Goal: Task Accomplishment & Management: Complete application form

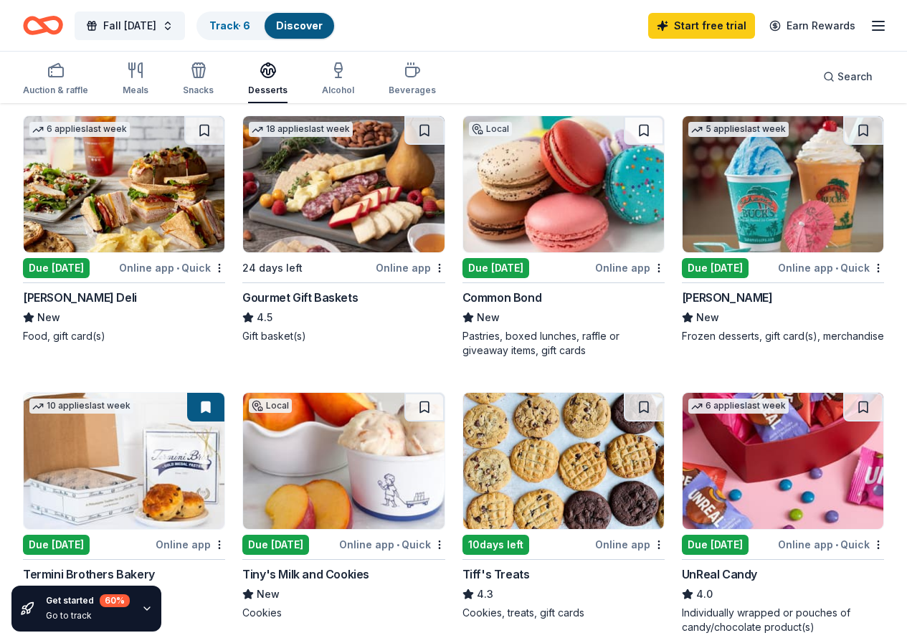
scroll to position [430, 0]
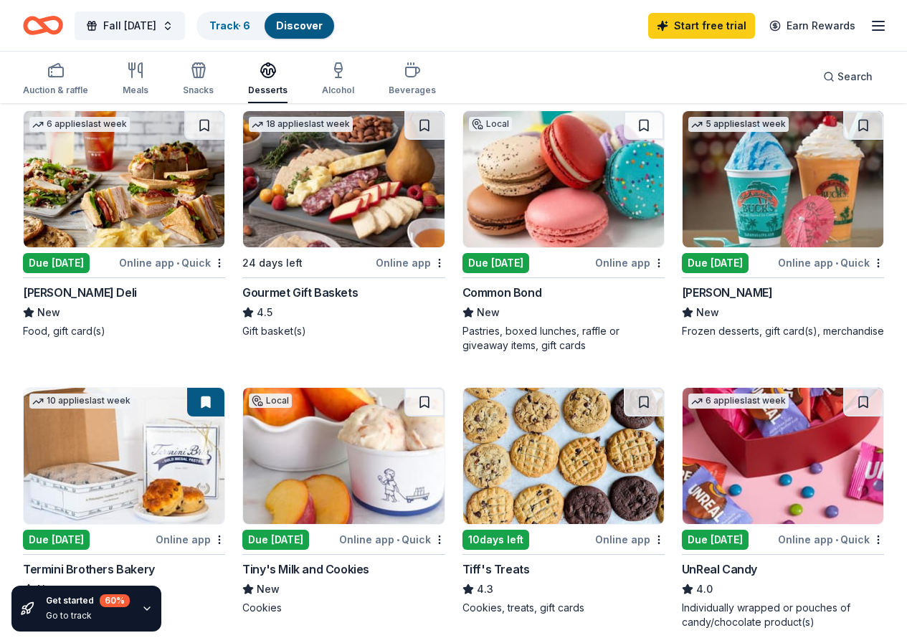
click at [463, 458] on img at bounding box center [563, 456] width 201 height 136
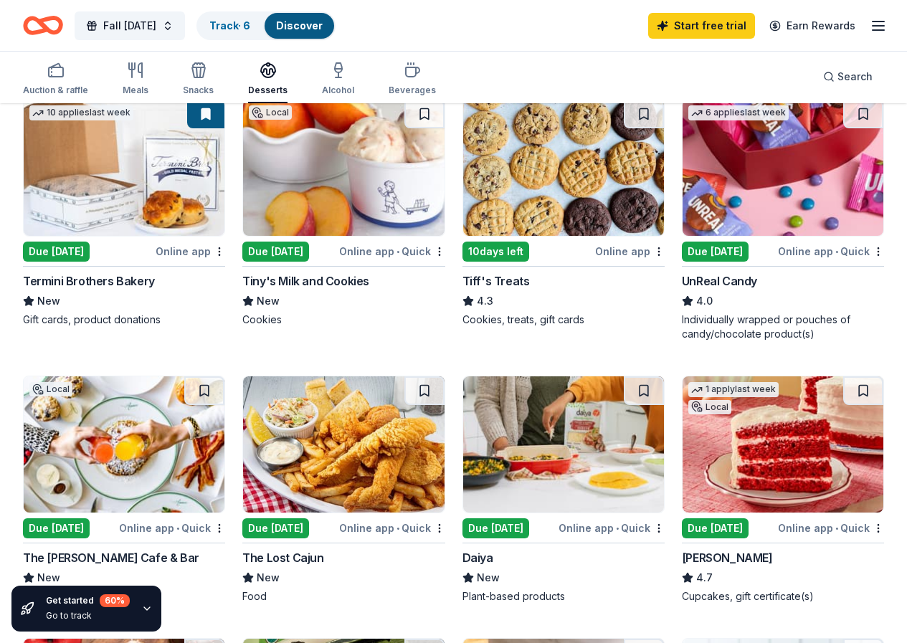
scroll to position [789, 0]
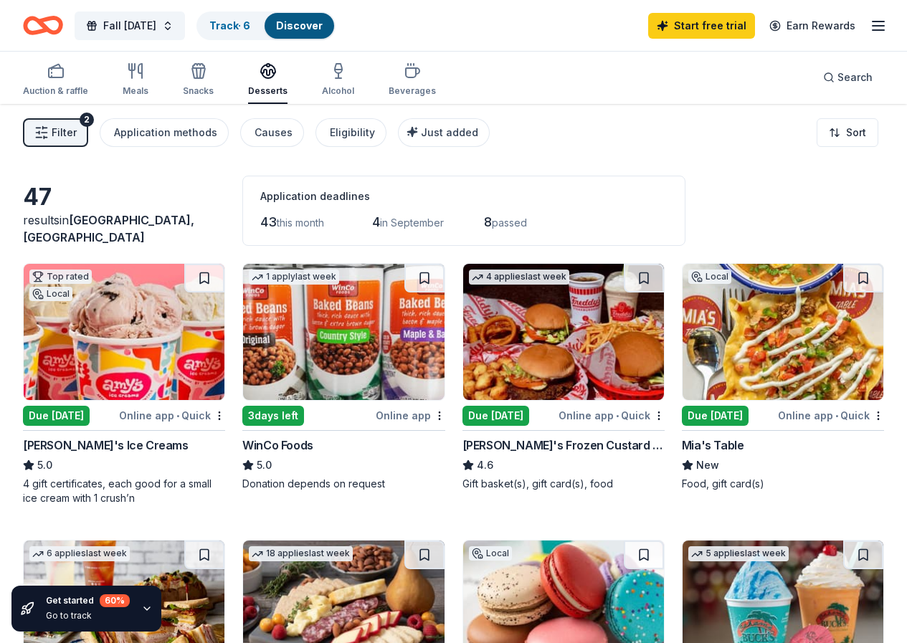
scroll to position [0, 0]
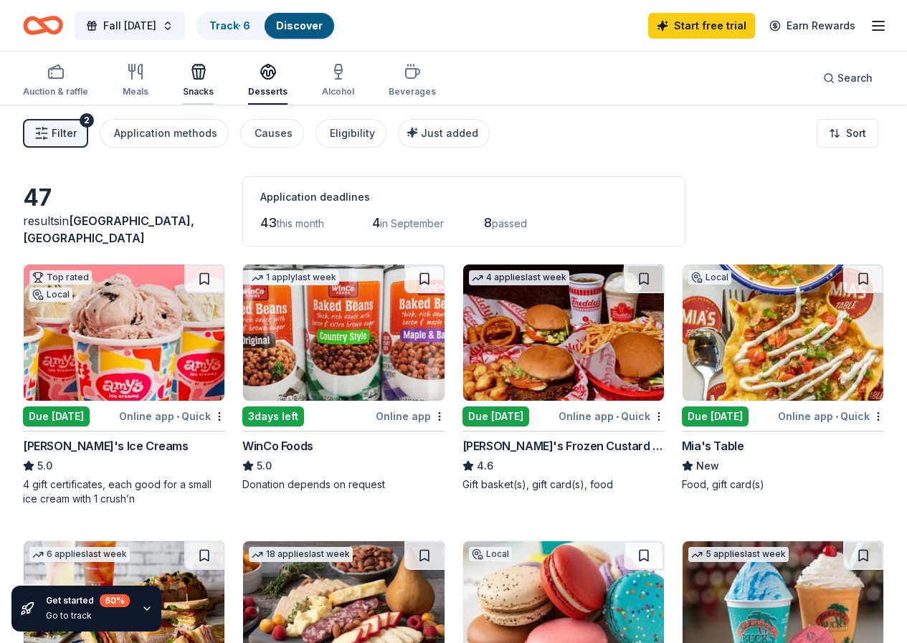
click at [207, 77] on icon "button" at bounding box center [198, 71] width 17 height 17
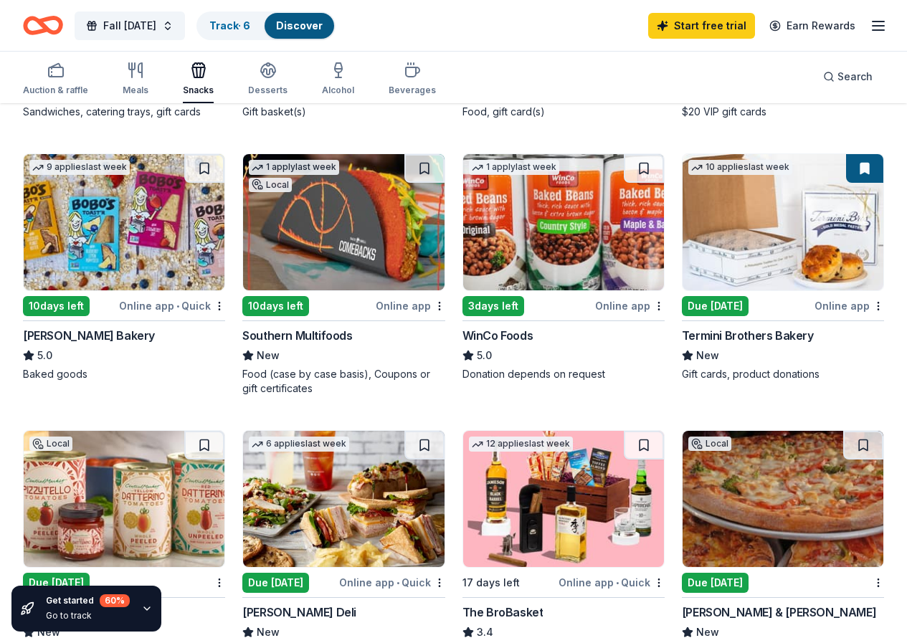
scroll to position [860, 0]
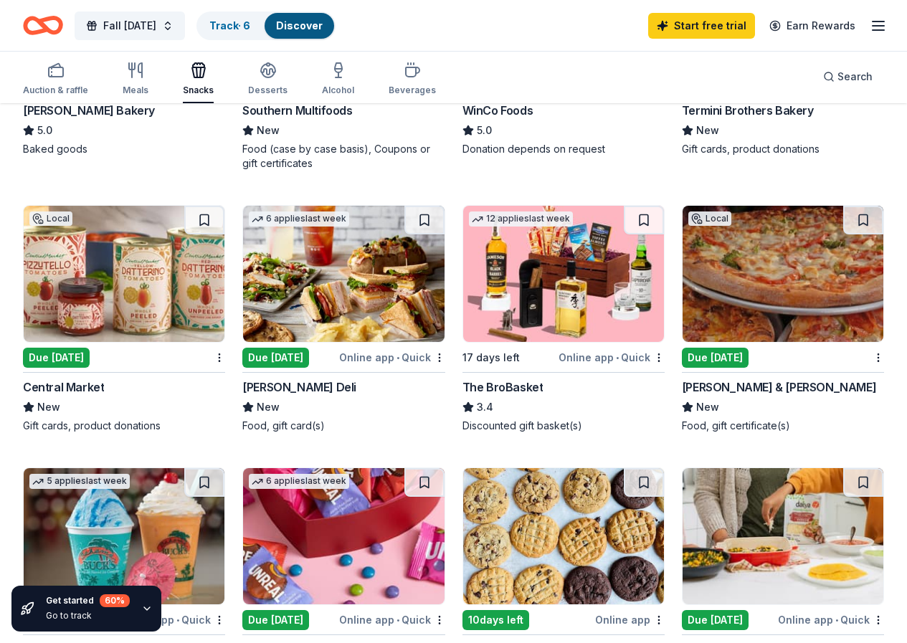
click at [598, 468] on img at bounding box center [563, 536] width 201 height 136
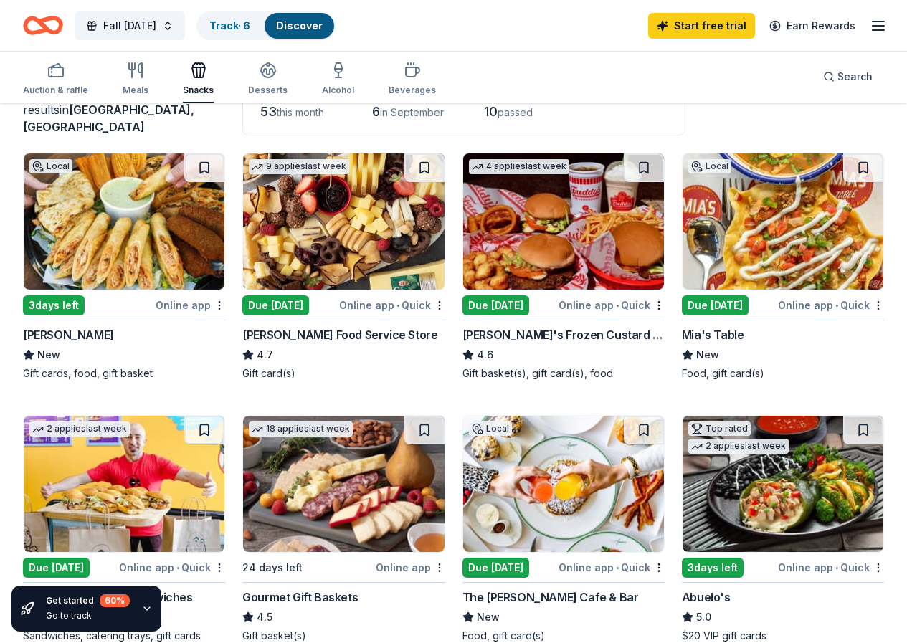
scroll to position [0, 0]
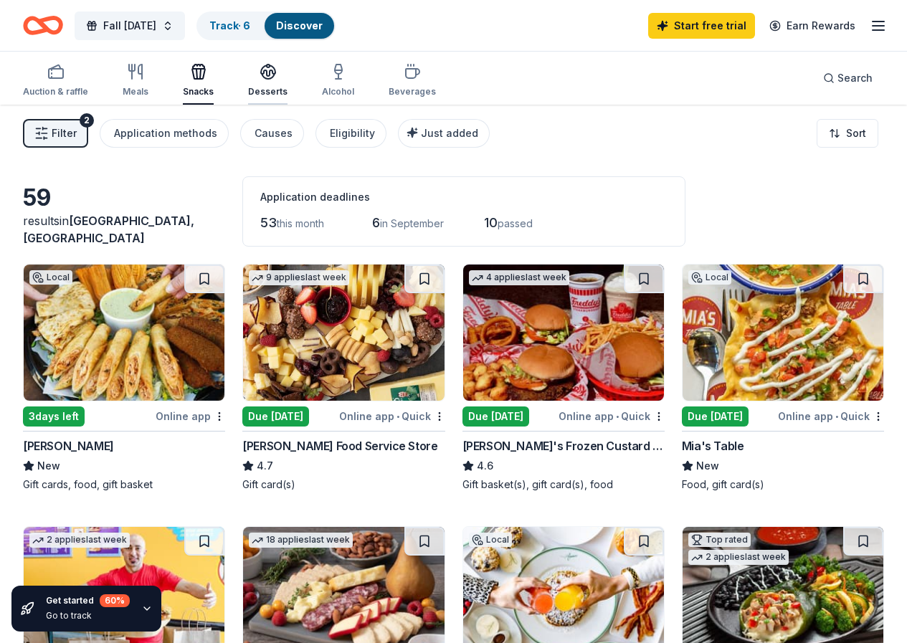
click at [275, 74] on icon "button" at bounding box center [268, 71] width 17 height 17
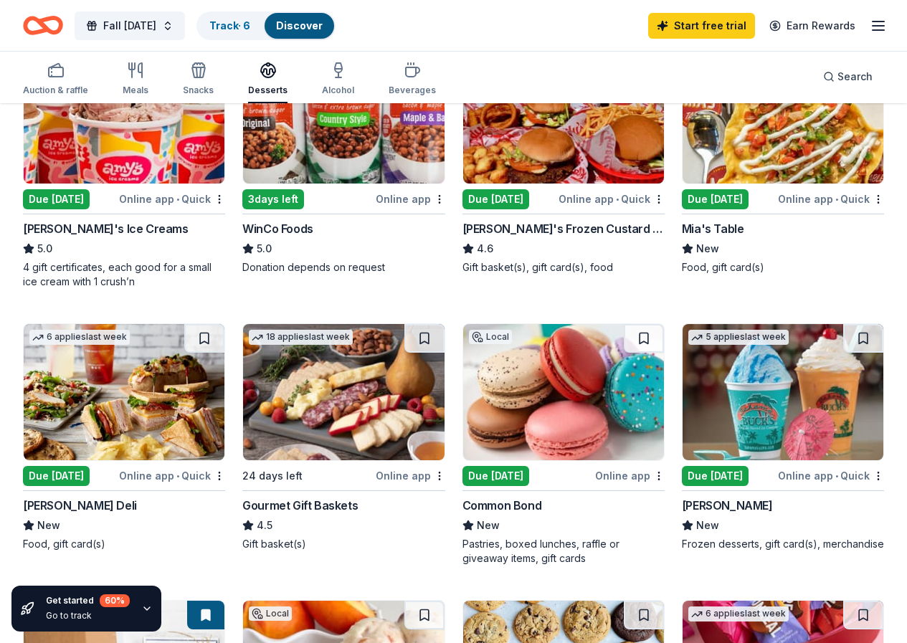
scroll to position [287, 0]
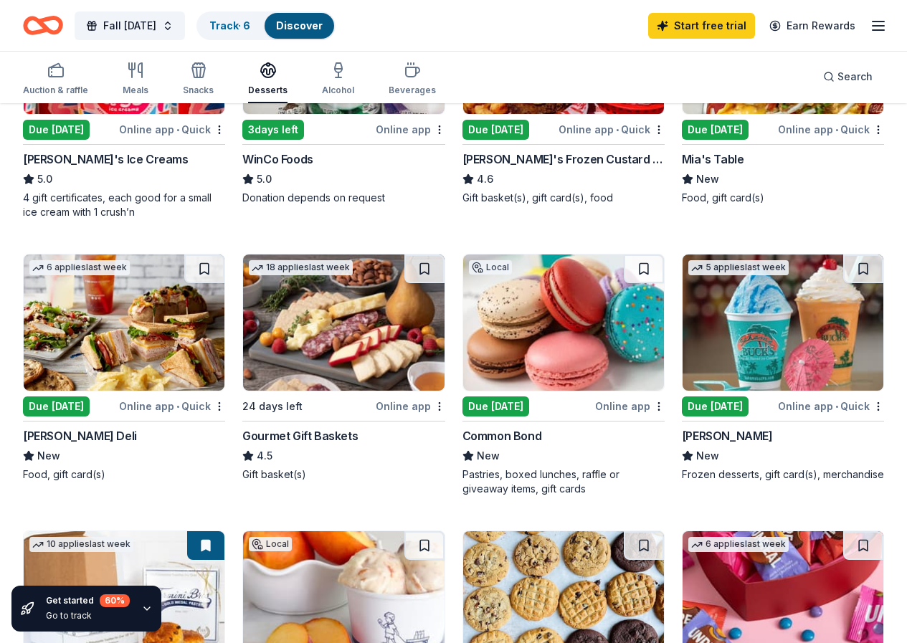
click at [595, 407] on div "Online app" at bounding box center [630, 406] width 70 height 18
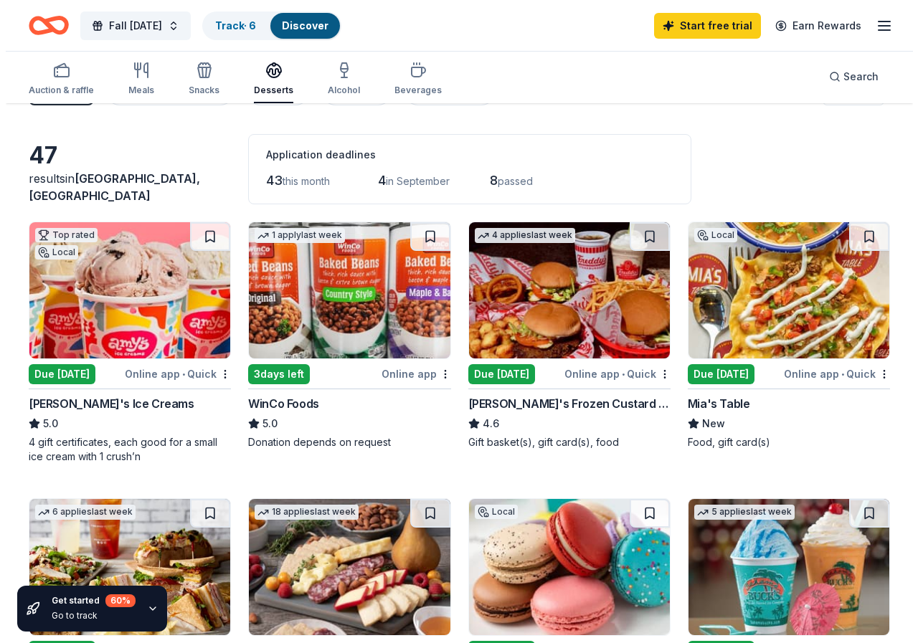
scroll to position [0, 0]
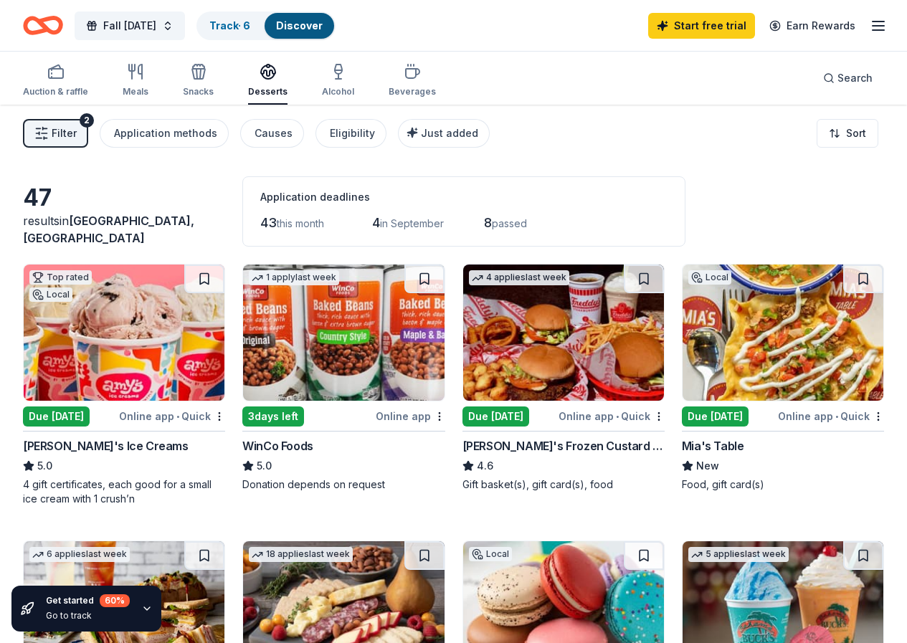
click at [75, 133] on span "Filter" at bounding box center [64, 133] width 25 height 17
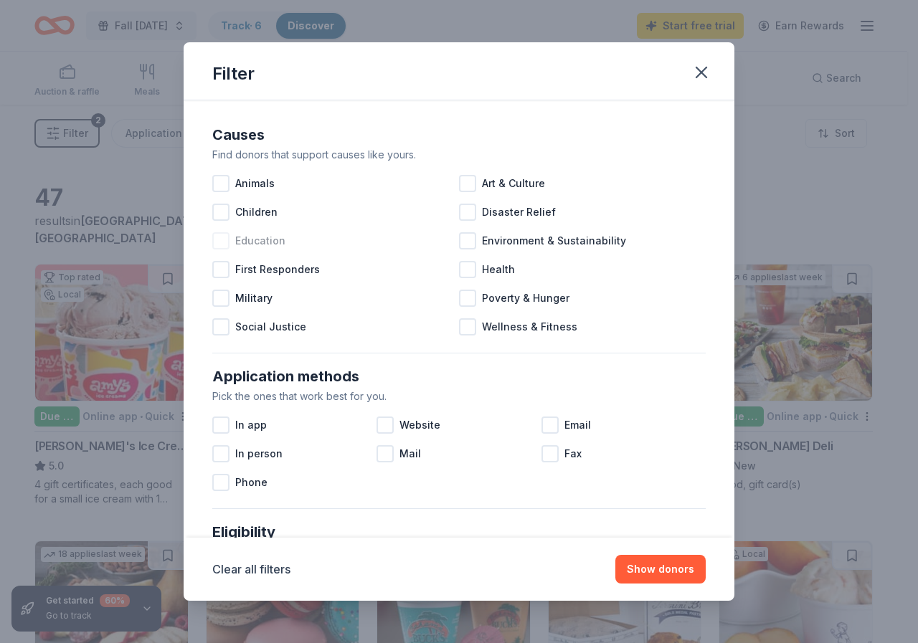
click at [220, 238] on div at bounding box center [220, 240] width 17 height 17
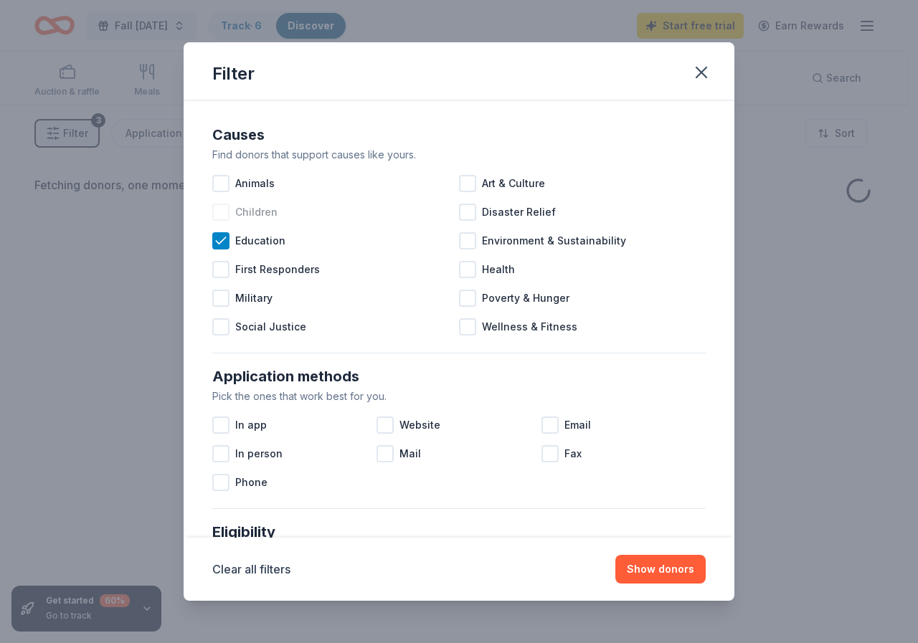
click at [220, 214] on div at bounding box center [220, 212] width 17 height 17
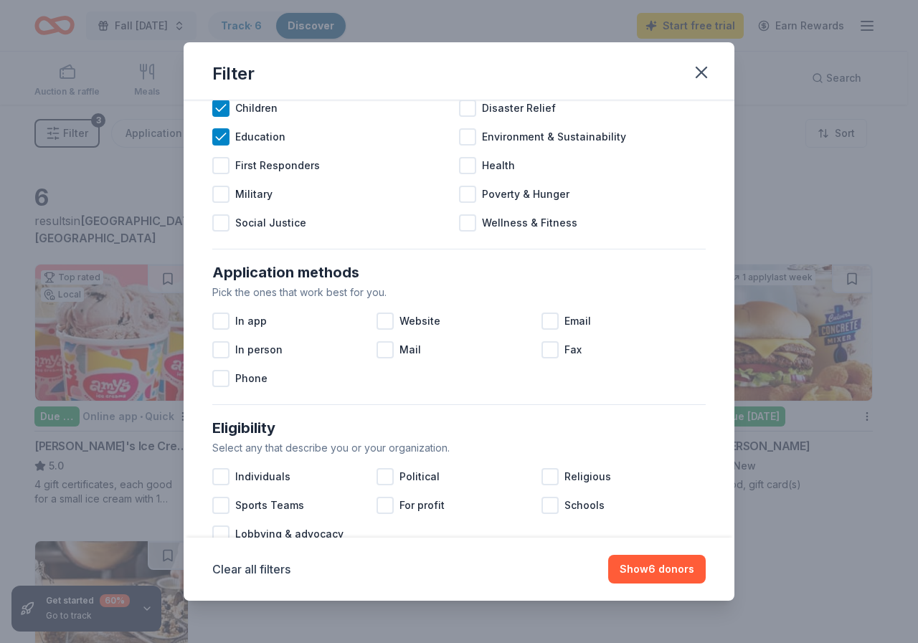
scroll to position [215, 0]
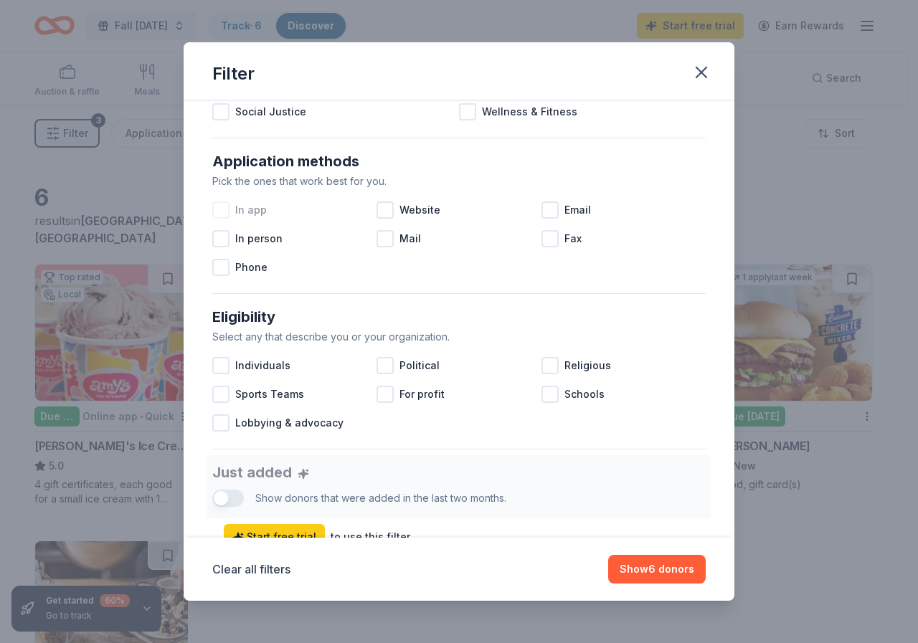
click at [219, 209] on div at bounding box center [220, 209] width 17 height 17
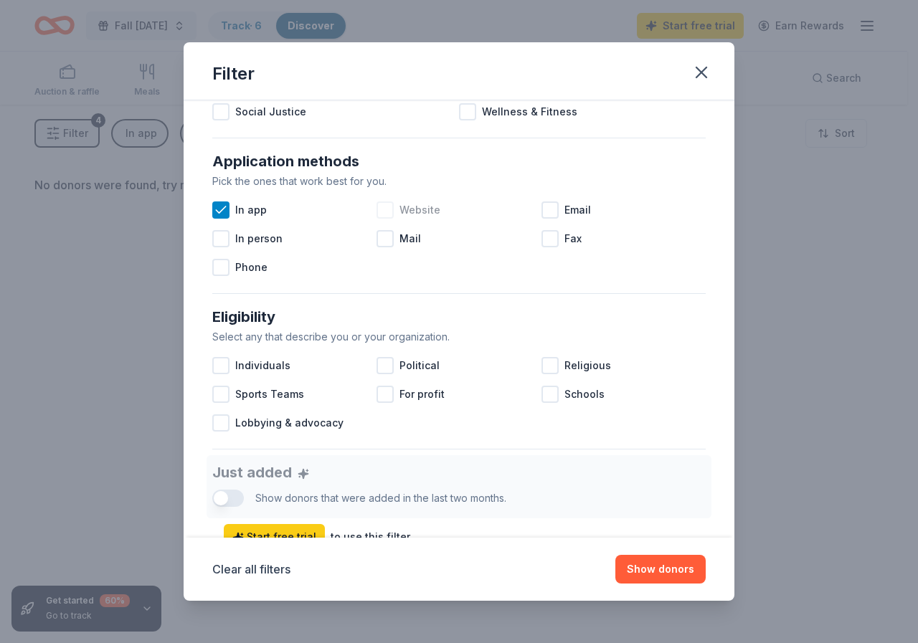
click at [385, 212] on div at bounding box center [384, 209] width 17 height 17
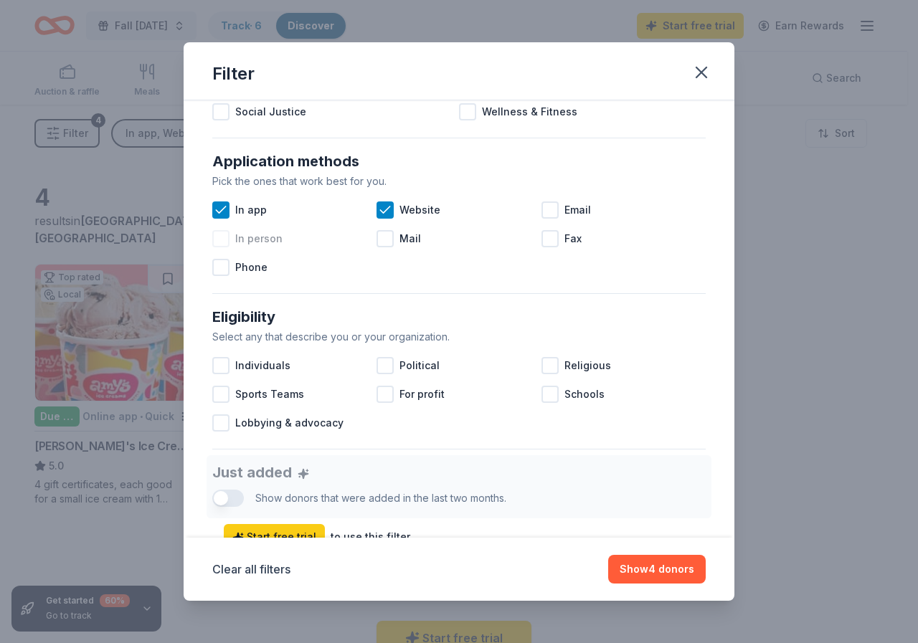
click at [219, 239] on div at bounding box center [220, 238] width 17 height 17
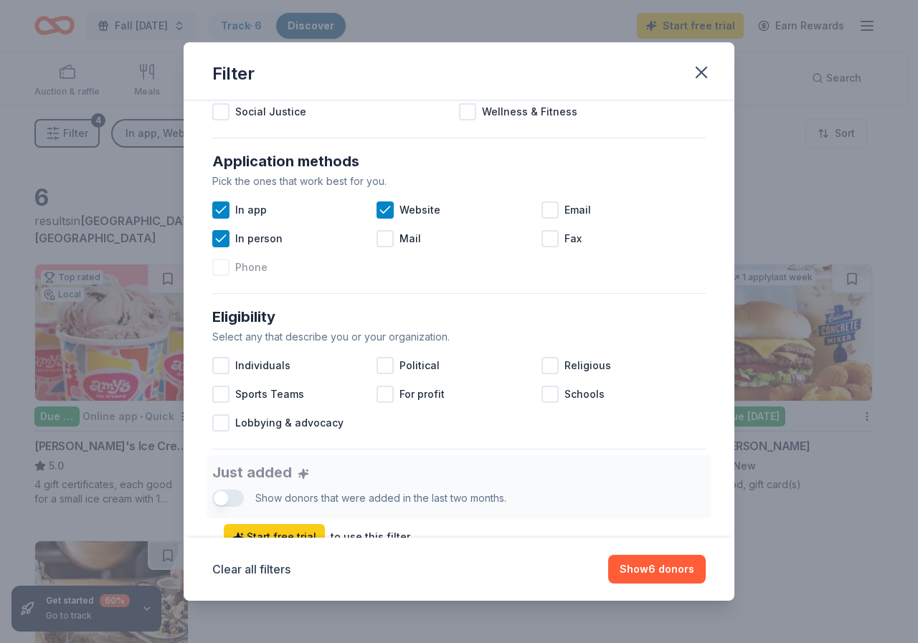
click at [223, 268] on div at bounding box center [220, 267] width 17 height 17
click at [541, 209] on div at bounding box center [549, 209] width 17 height 17
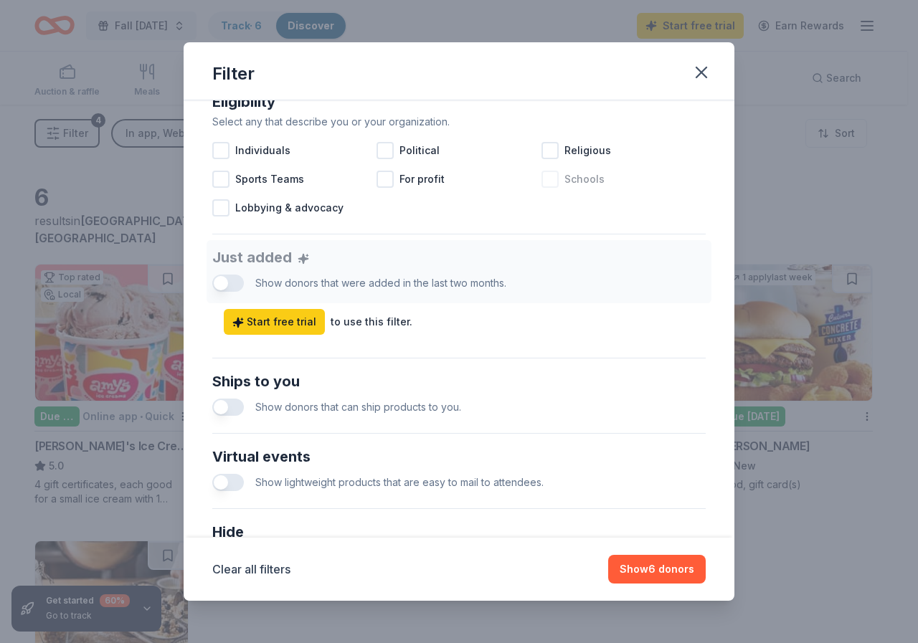
click at [546, 179] on div at bounding box center [549, 179] width 17 height 17
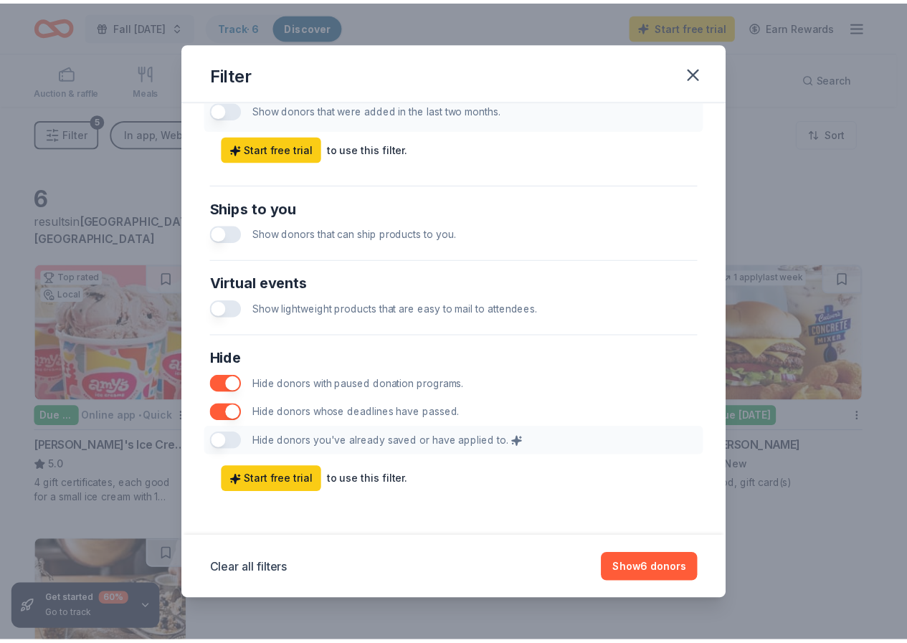
scroll to position [605, 0]
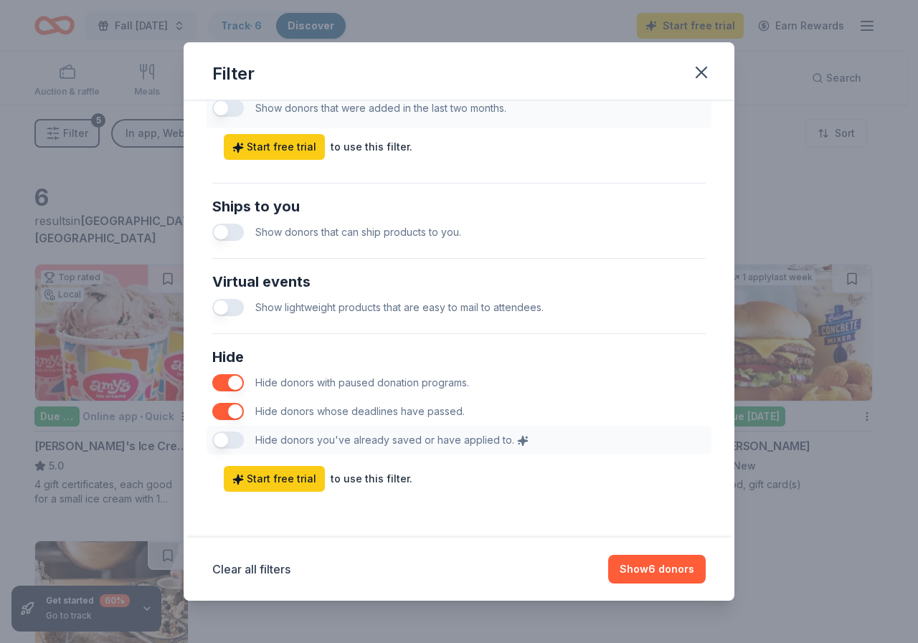
click at [238, 233] on button "button" at bounding box center [228, 232] width 32 height 17
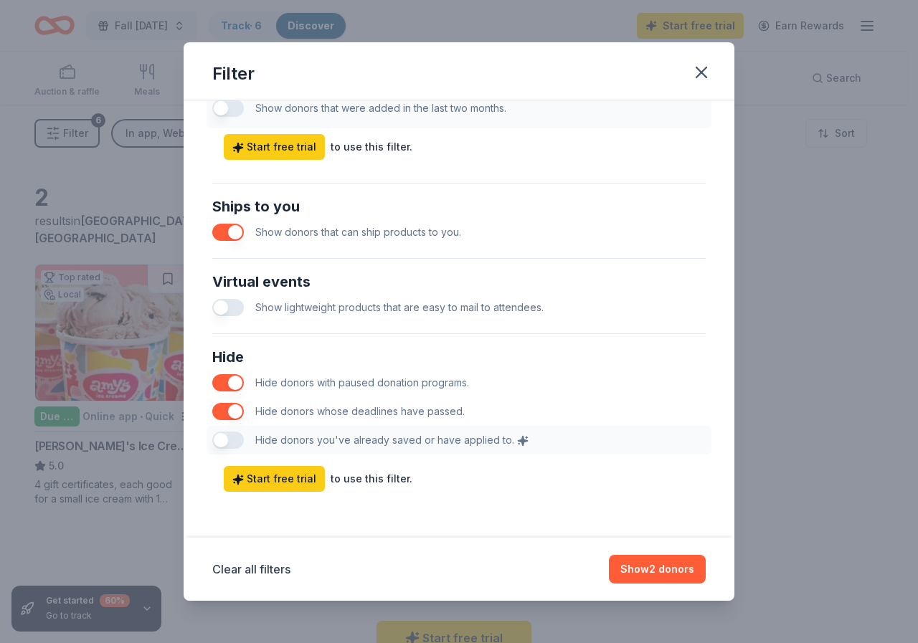
click at [237, 441] on div "Hide Hide donors with paused donation programs. Hide donors whose deadlines hav…" at bounding box center [458, 400] width 505 height 120
click at [220, 441] on div "Hide Hide donors with paused donation programs. Hide donors whose deadlines hav…" at bounding box center [458, 400] width 505 height 120
click at [221, 441] on div "Hide Hide donors with paused donation programs. Hide donors whose deadlines hav…" at bounding box center [458, 400] width 505 height 120
click at [654, 571] on button "Show 2 donors" at bounding box center [657, 569] width 97 height 29
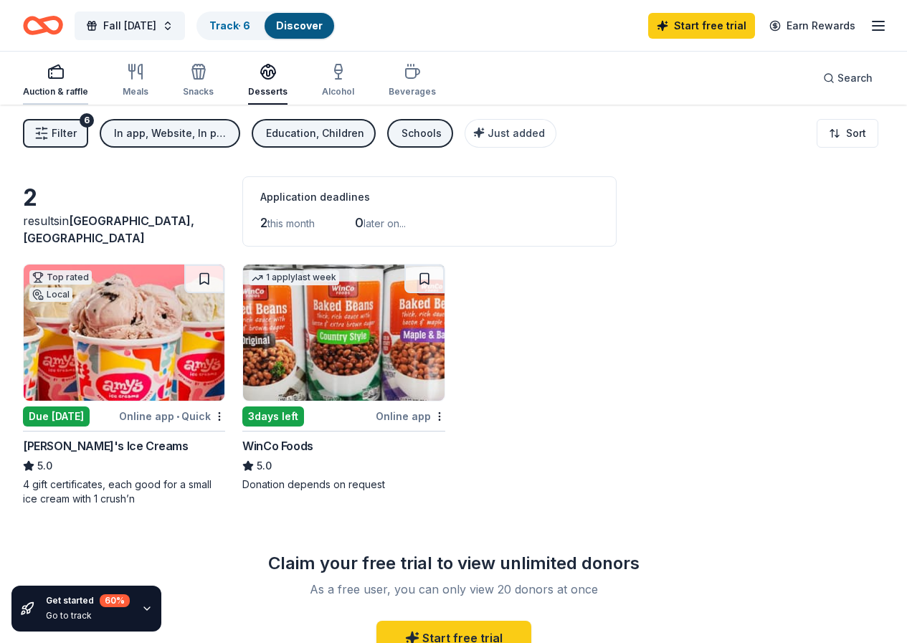
click at [65, 75] on icon "button" at bounding box center [55, 71] width 17 height 17
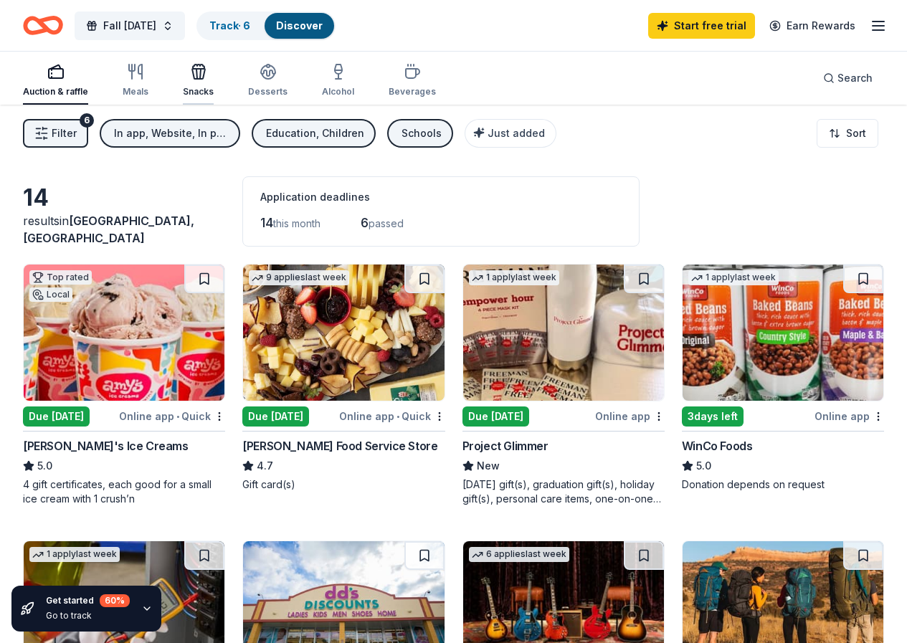
click at [205, 78] on icon "button" at bounding box center [198, 74] width 13 height 10
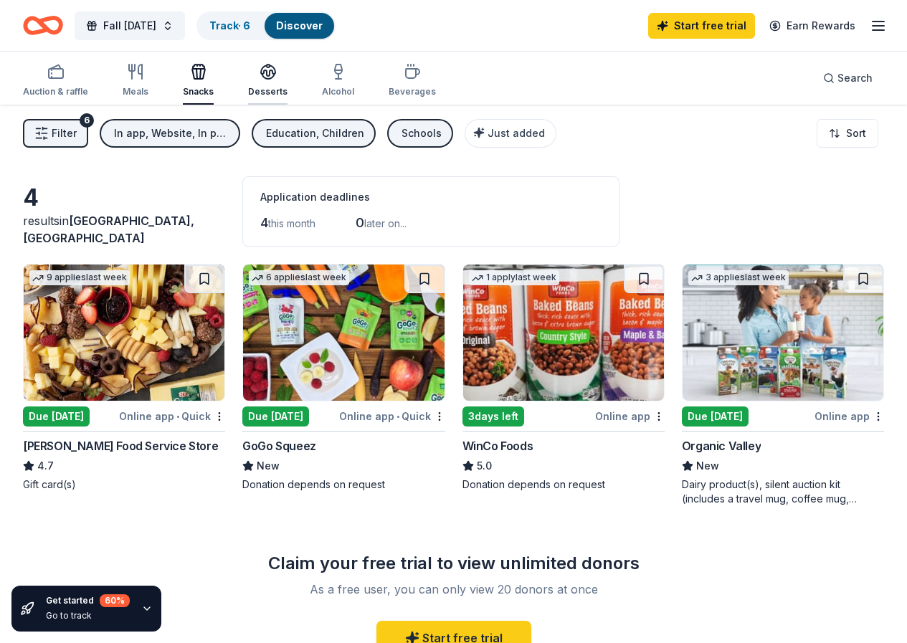
click at [272, 72] on icon "button" at bounding box center [268, 71] width 17 height 17
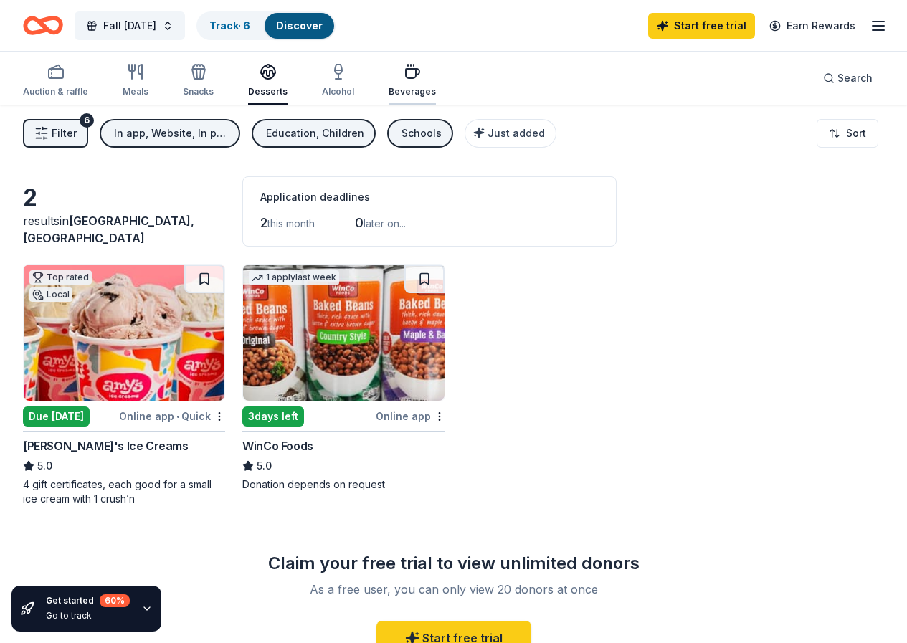
click at [417, 76] on icon "button" at bounding box center [412, 71] width 17 height 17
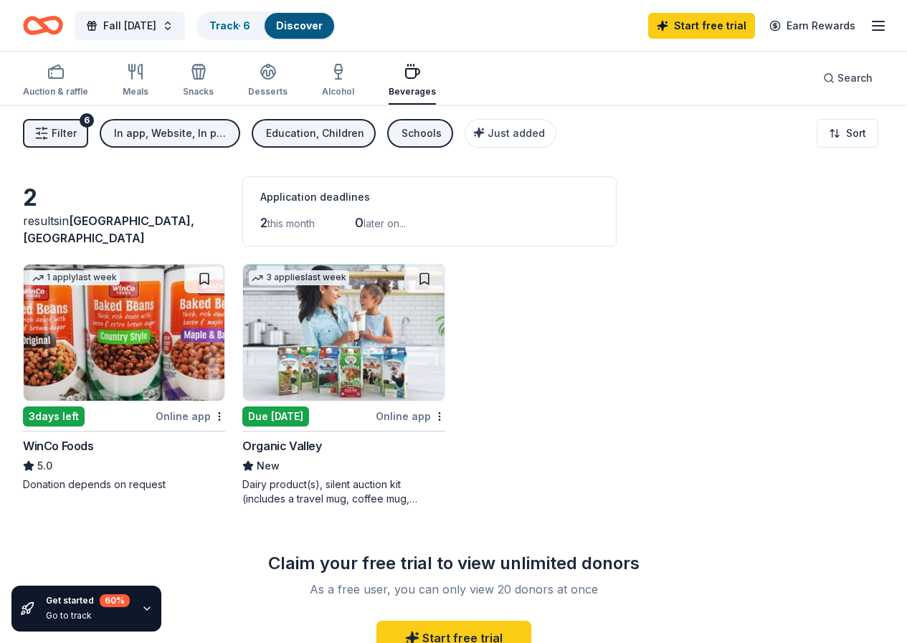
click at [169, 133] on div "In app, Website, In person, Phone, Email" at bounding box center [171, 133] width 115 height 17
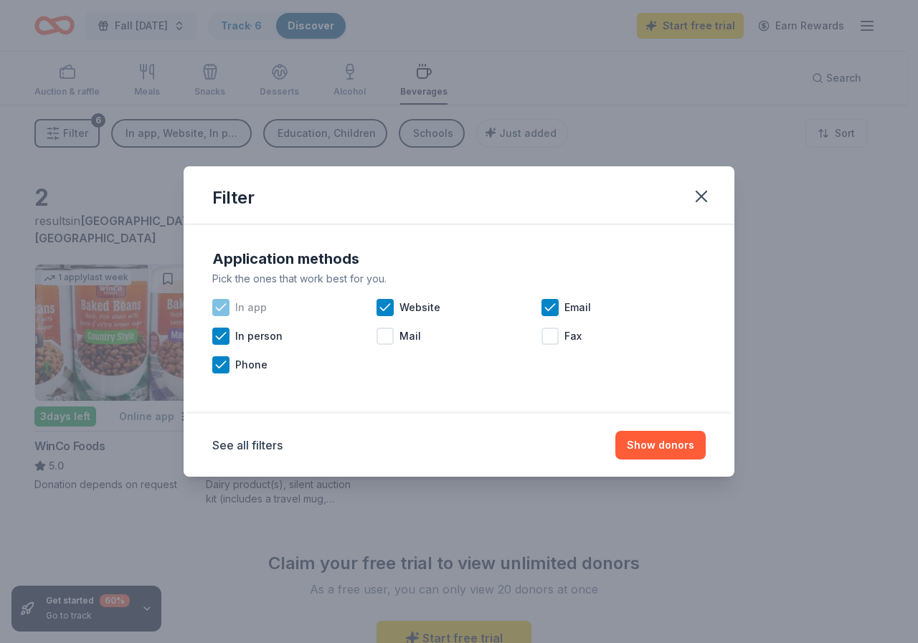
click at [219, 307] on icon at bounding box center [221, 307] width 14 height 14
click at [652, 444] on button "Show 2 donors" at bounding box center [657, 445] width 97 height 29
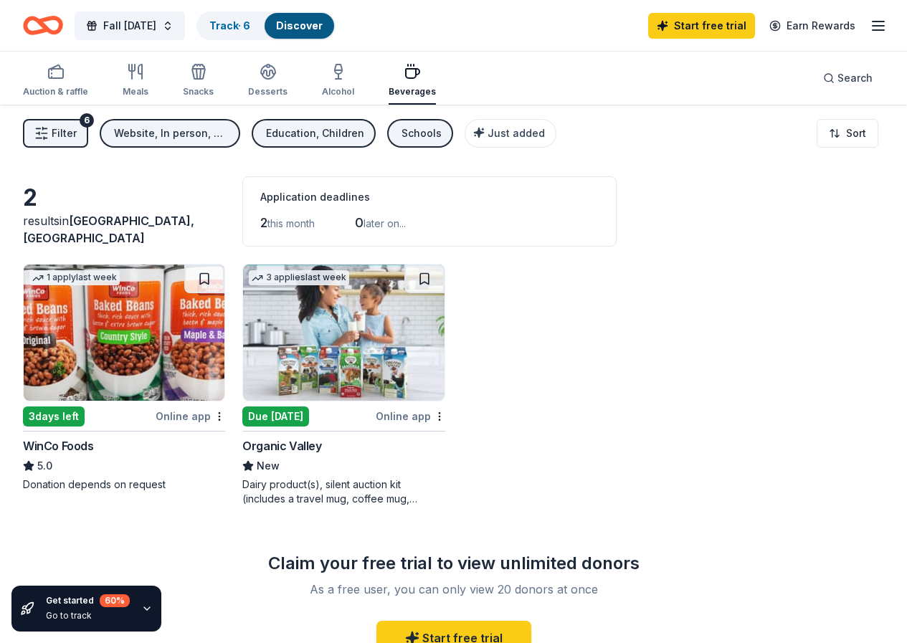
click at [74, 134] on span "Filter" at bounding box center [64, 133] width 25 height 17
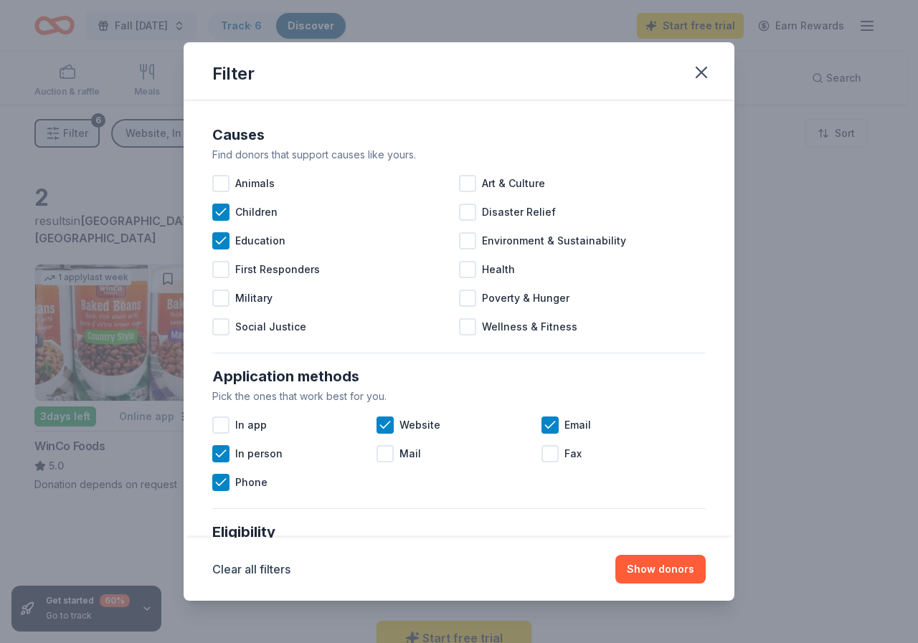
click at [74, 134] on div "Filter Causes Find donors that support causes like yours. Animals Art & Culture…" at bounding box center [459, 321] width 918 height 643
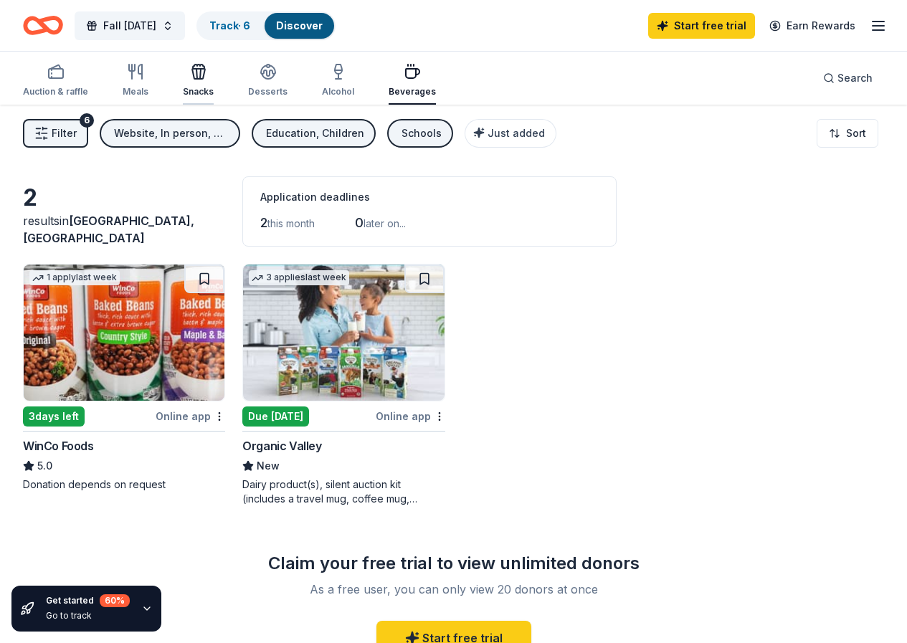
click at [197, 72] on icon "button" at bounding box center [196, 74] width 1 height 10
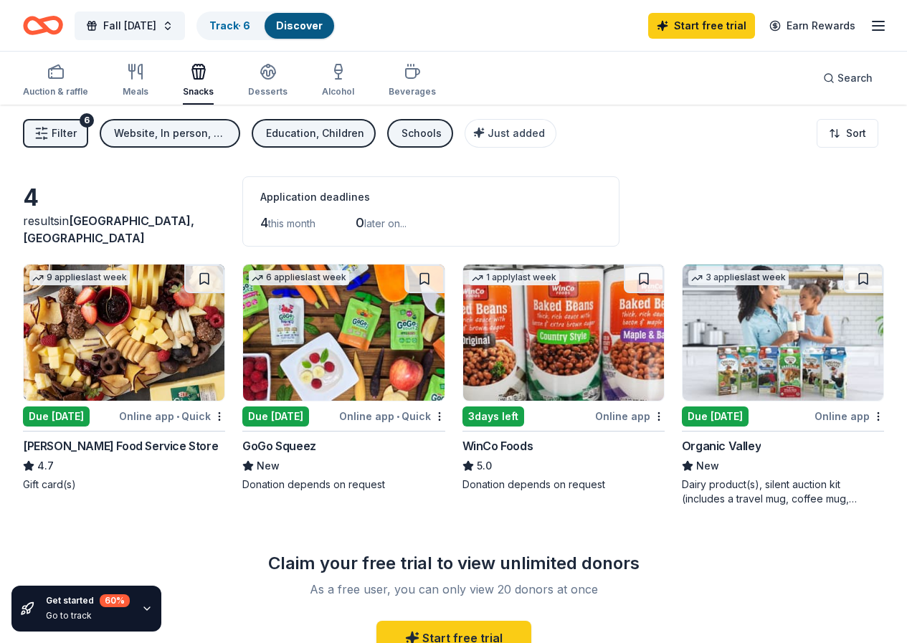
click at [77, 133] on span "Filter" at bounding box center [64, 133] width 25 height 17
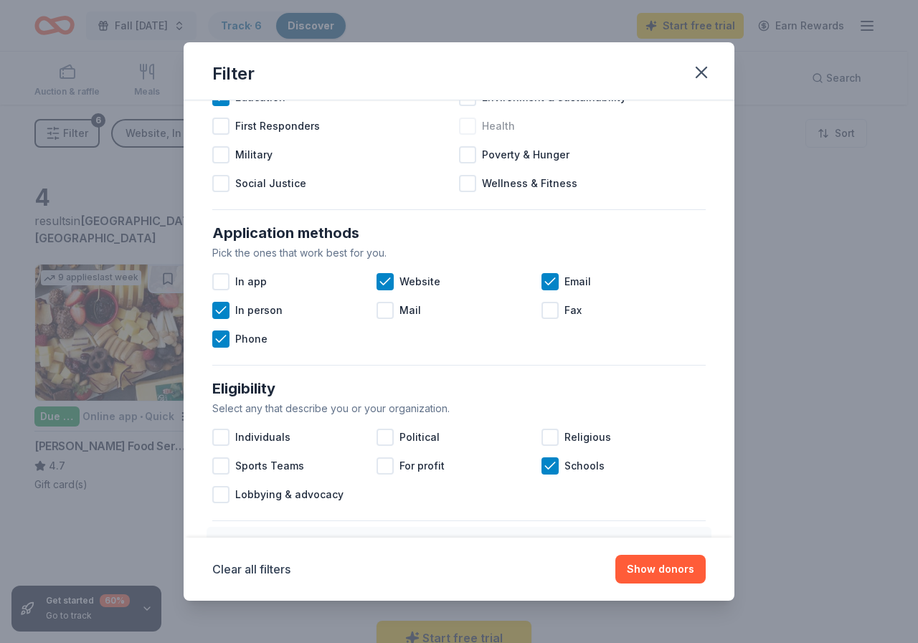
scroll to position [215, 0]
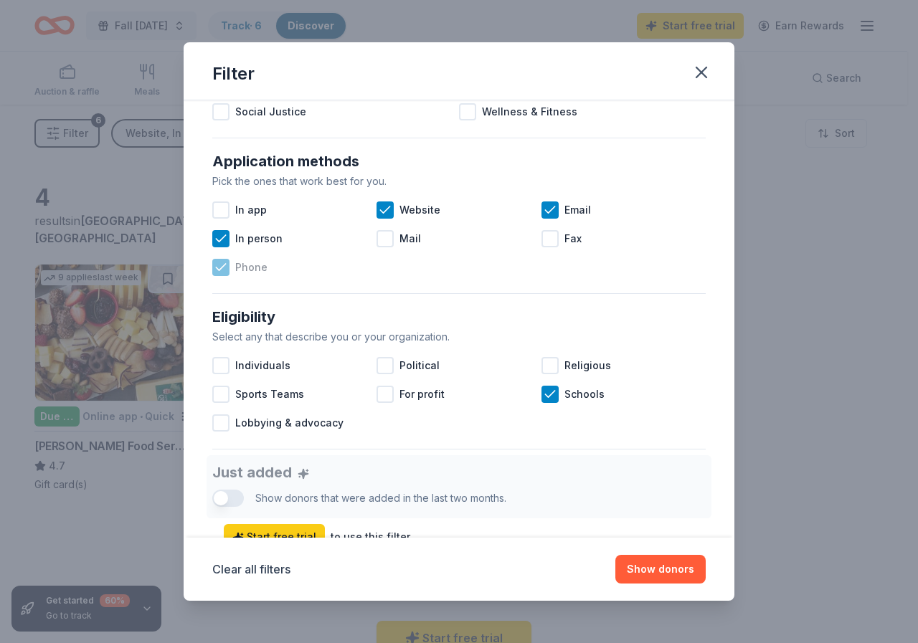
click at [217, 265] on icon at bounding box center [221, 267] width 14 height 14
click at [222, 236] on icon at bounding box center [221, 239] width 14 height 14
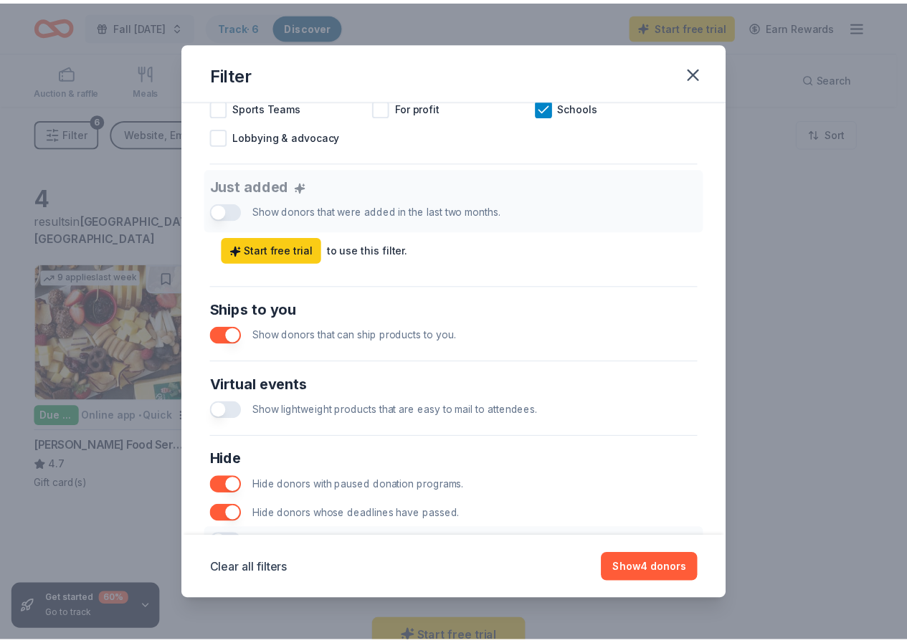
scroll to position [605, 0]
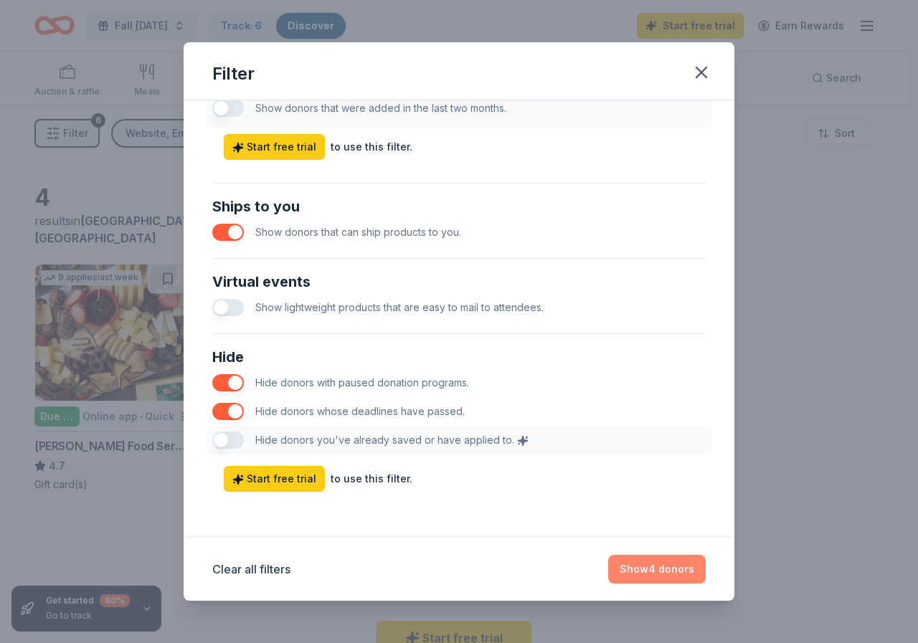
click at [650, 572] on button "Show 4 donors" at bounding box center [656, 569] width 97 height 29
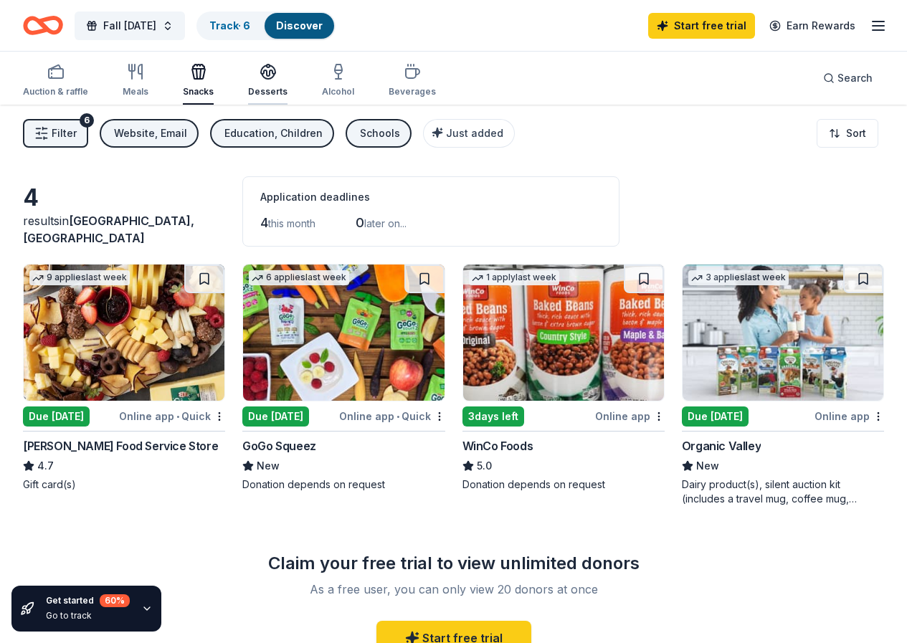
click at [277, 73] on icon "button" at bounding box center [268, 71] width 17 height 17
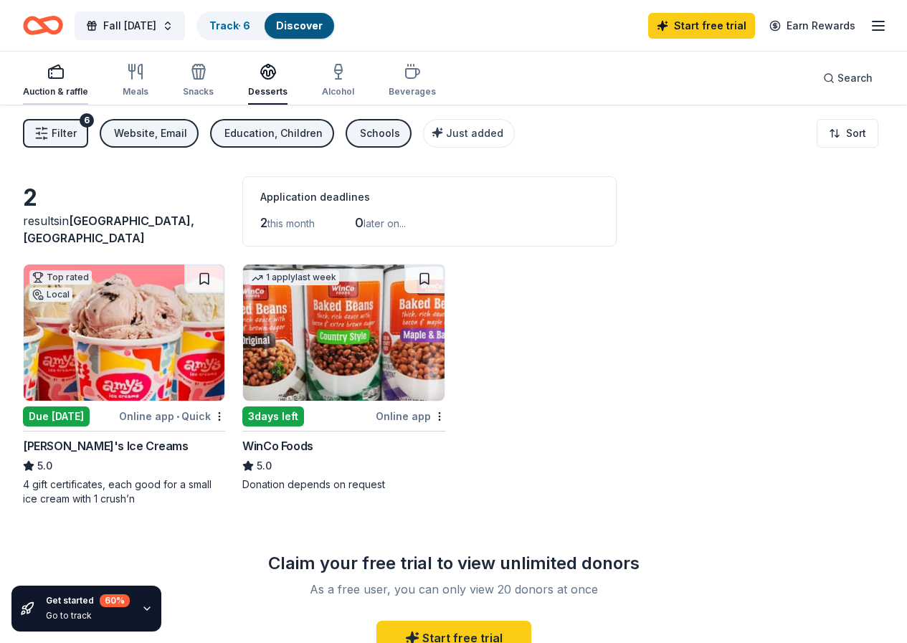
click at [60, 75] on icon "button" at bounding box center [55, 71] width 17 height 17
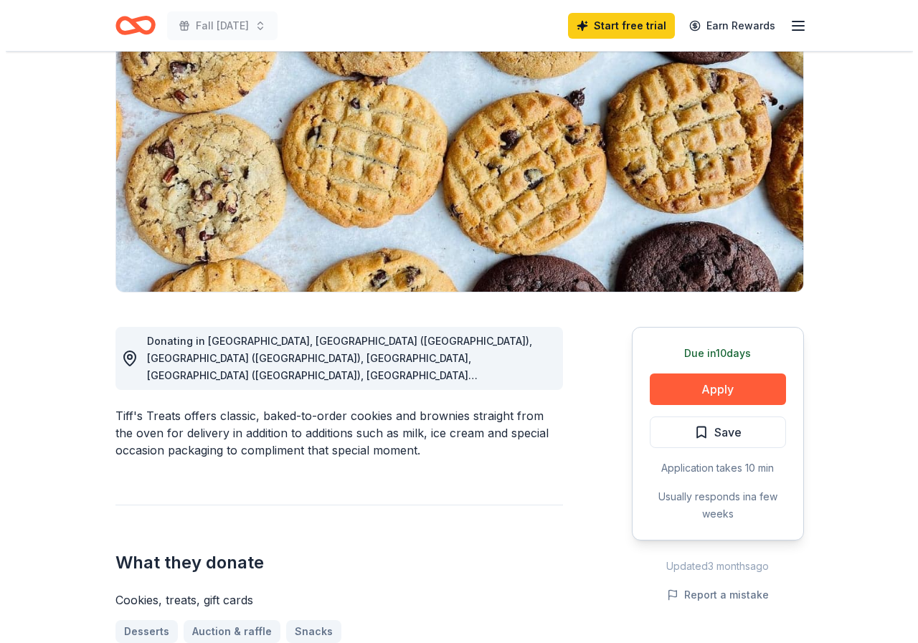
scroll to position [502, 0]
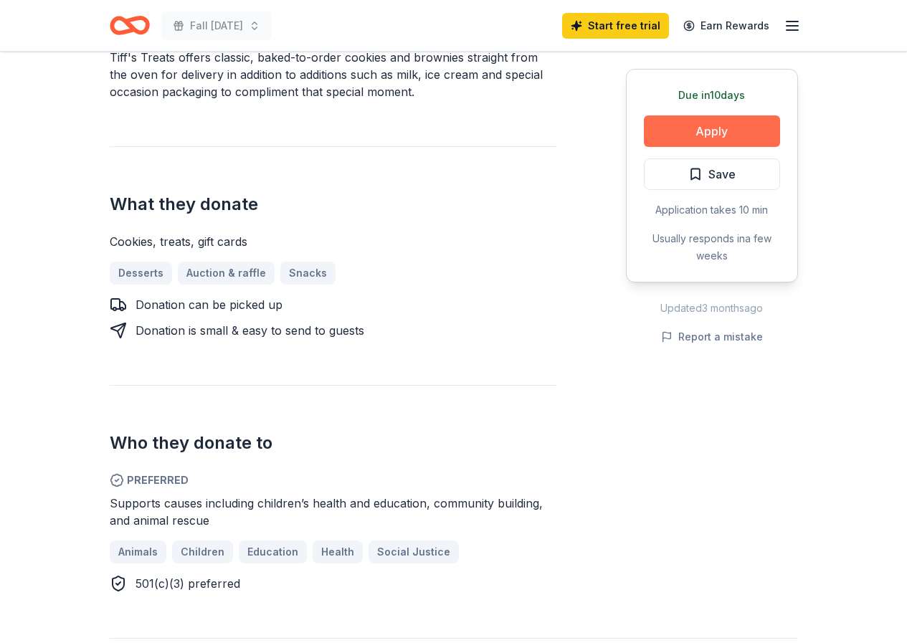
click at [708, 127] on button "Apply" at bounding box center [712, 131] width 136 height 32
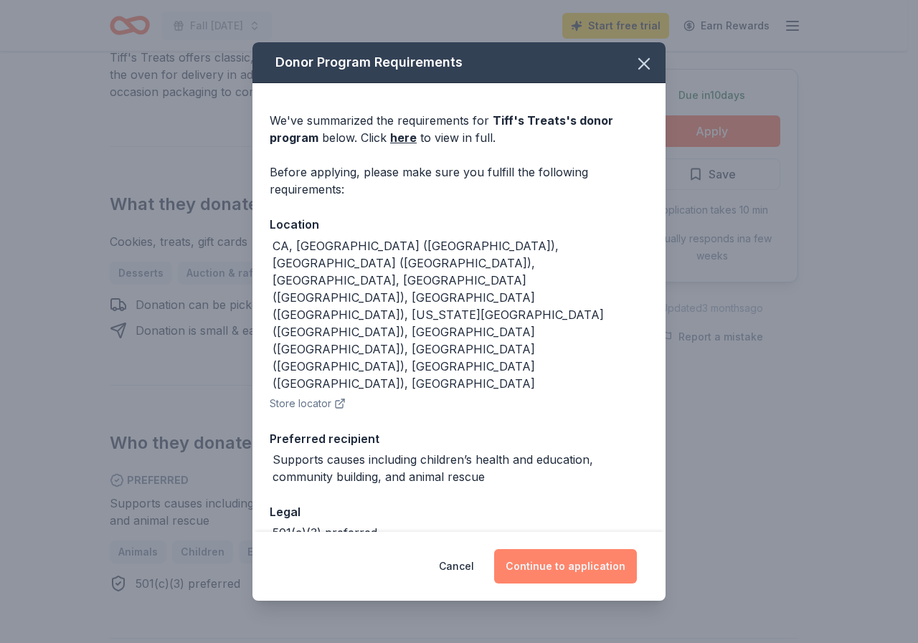
click at [559, 557] on button "Continue to application" at bounding box center [565, 566] width 143 height 34
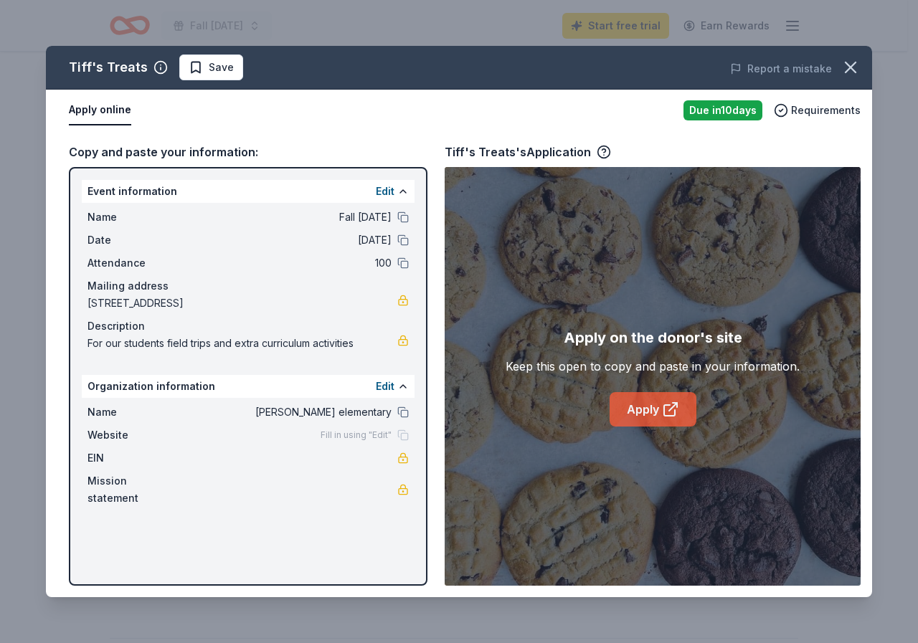
click at [648, 411] on link "Apply" at bounding box center [652, 409] width 87 height 34
click at [627, 409] on link "Apply" at bounding box center [652, 409] width 87 height 34
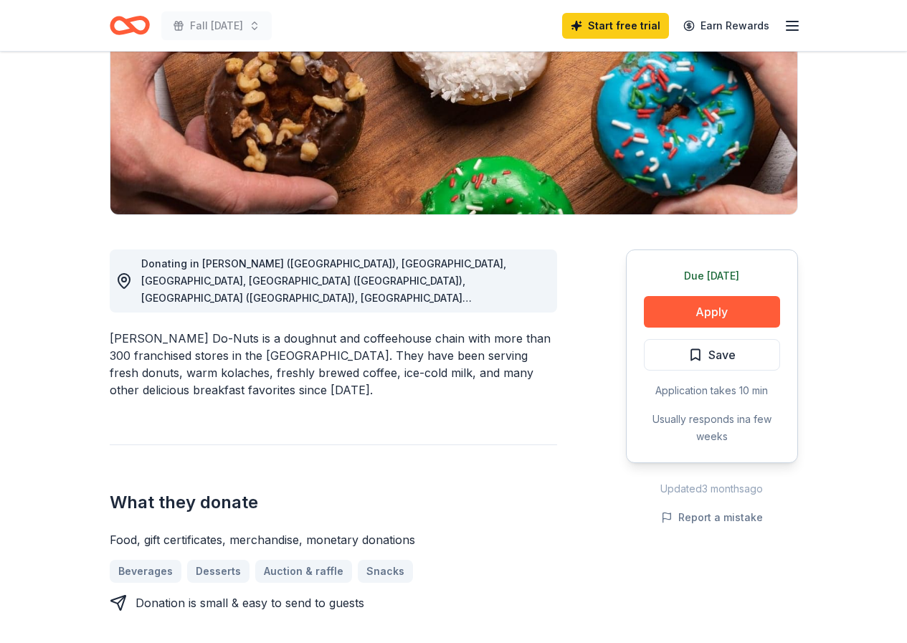
scroll to position [215, 0]
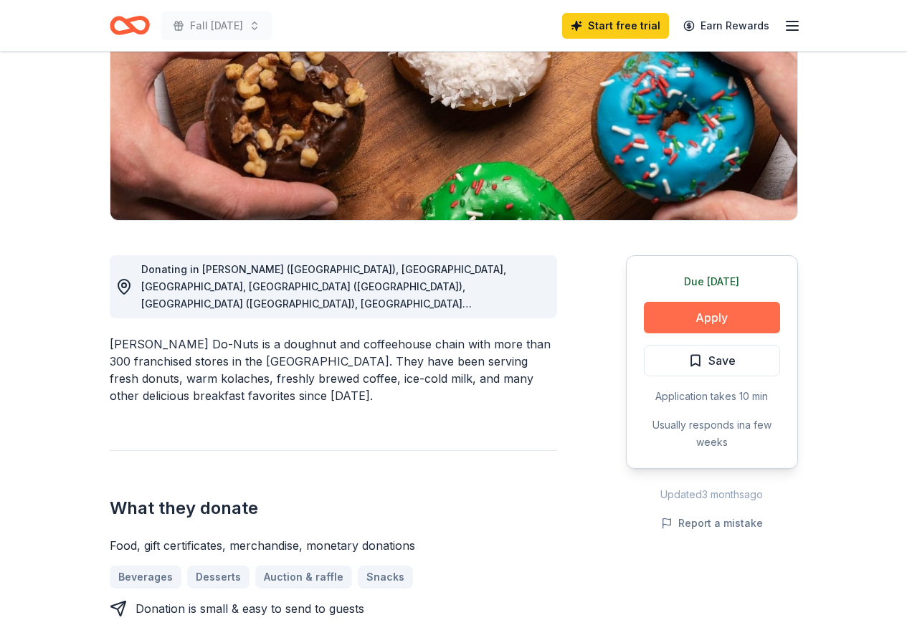
click at [686, 312] on button "Apply" at bounding box center [712, 318] width 136 height 32
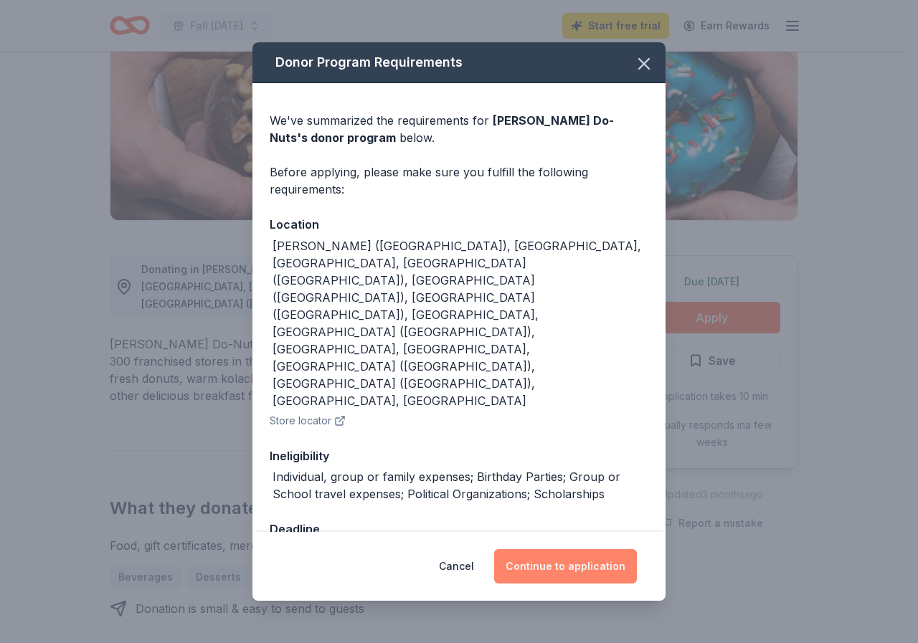
click at [555, 549] on button "Continue to application" at bounding box center [565, 566] width 143 height 34
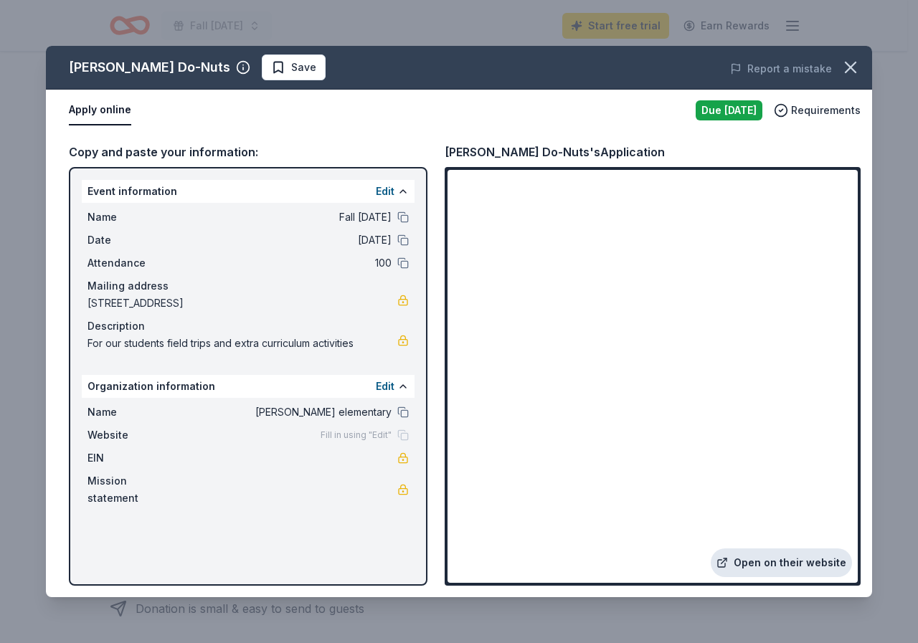
click at [748, 563] on link "Open on their website" at bounding box center [780, 562] width 141 height 29
click at [850, 75] on icon "button" at bounding box center [850, 67] width 20 height 20
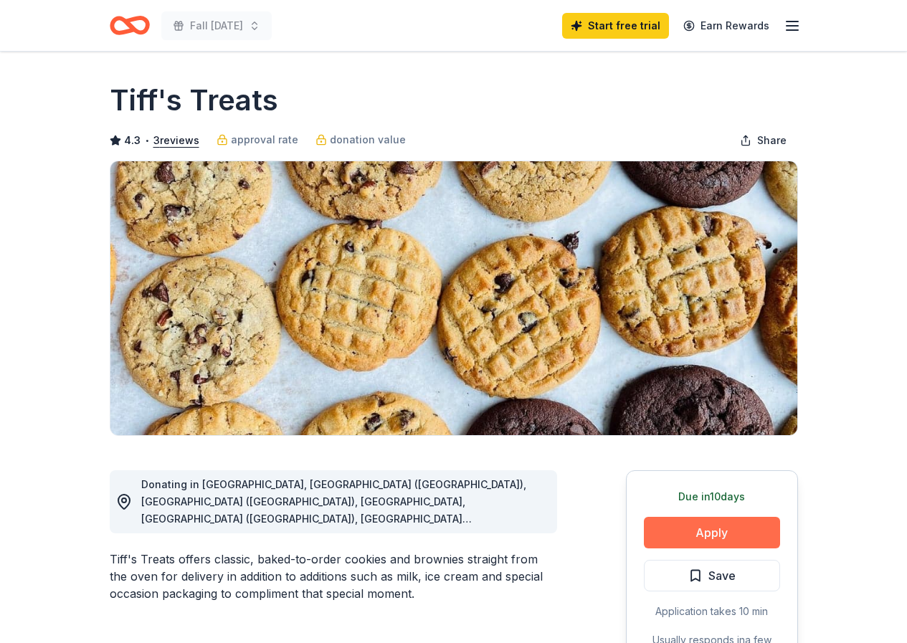
click at [699, 530] on button "Apply" at bounding box center [712, 533] width 136 height 32
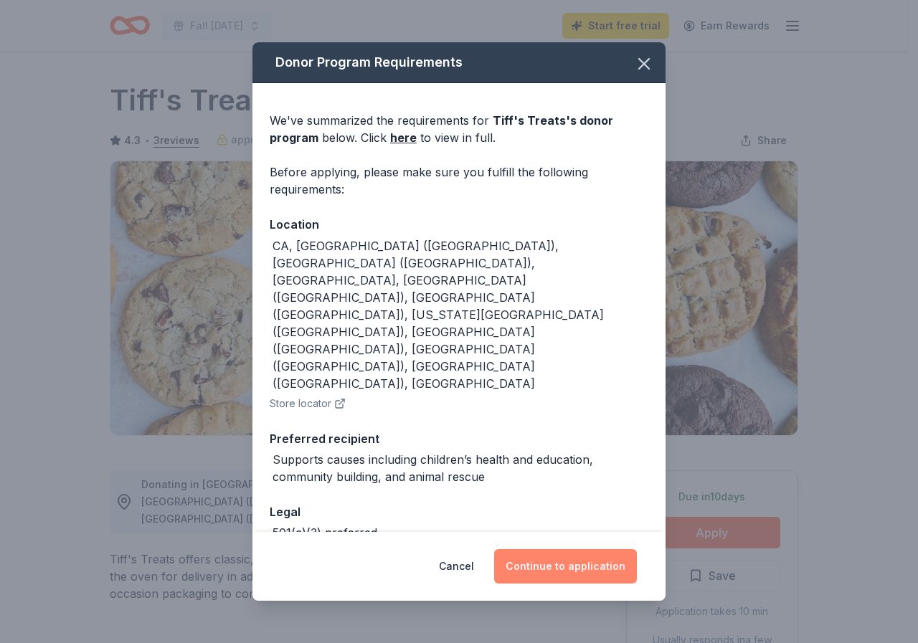
click at [557, 556] on button "Continue to application" at bounding box center [565, 566] width 143 height 34
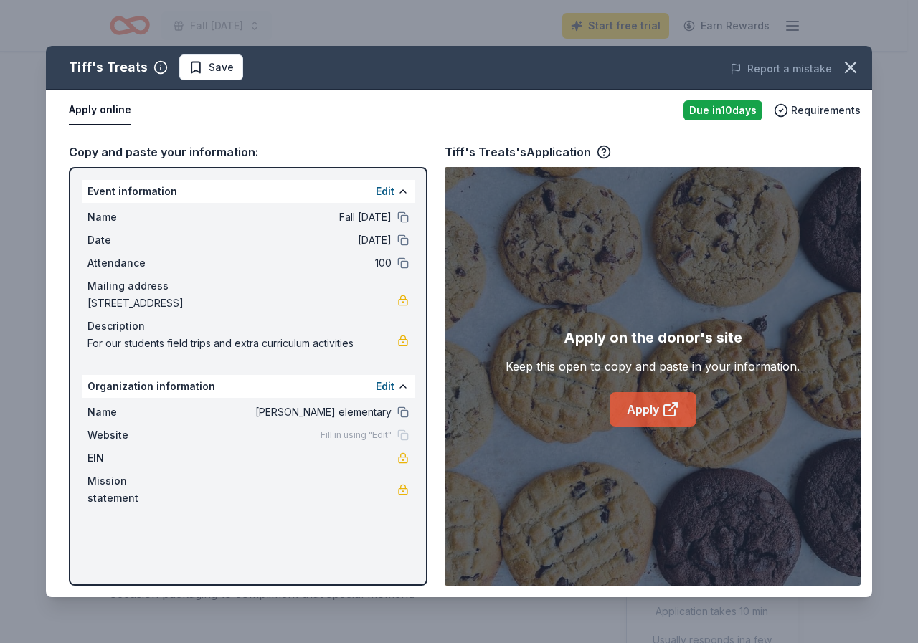
click at [664, 406] on icon at bounding box center [669, 410] width 11 height 11
click at [848, 67] on icon "button" at bounding box center [850, 67] width 20 height 20
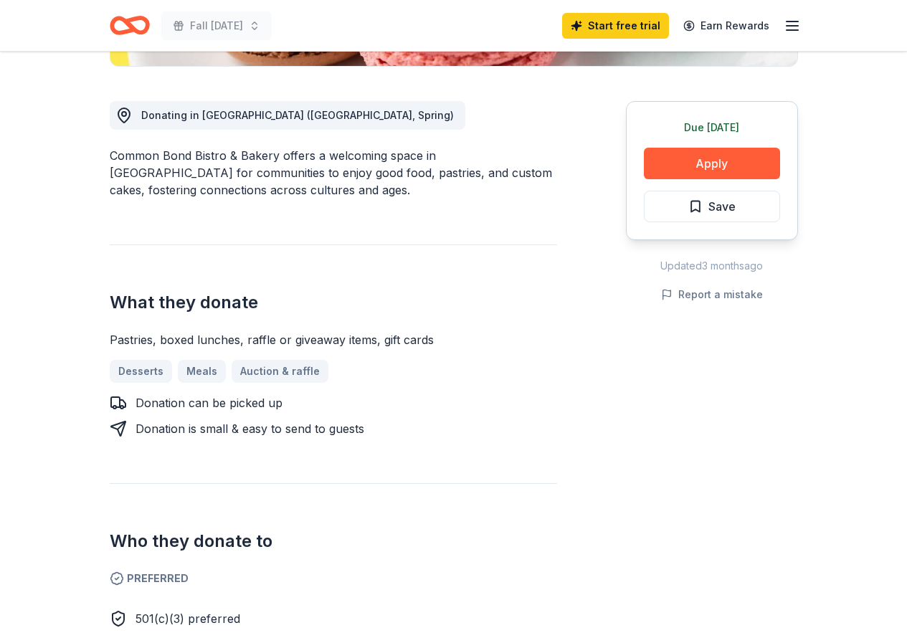
scroll to position [358, 0]
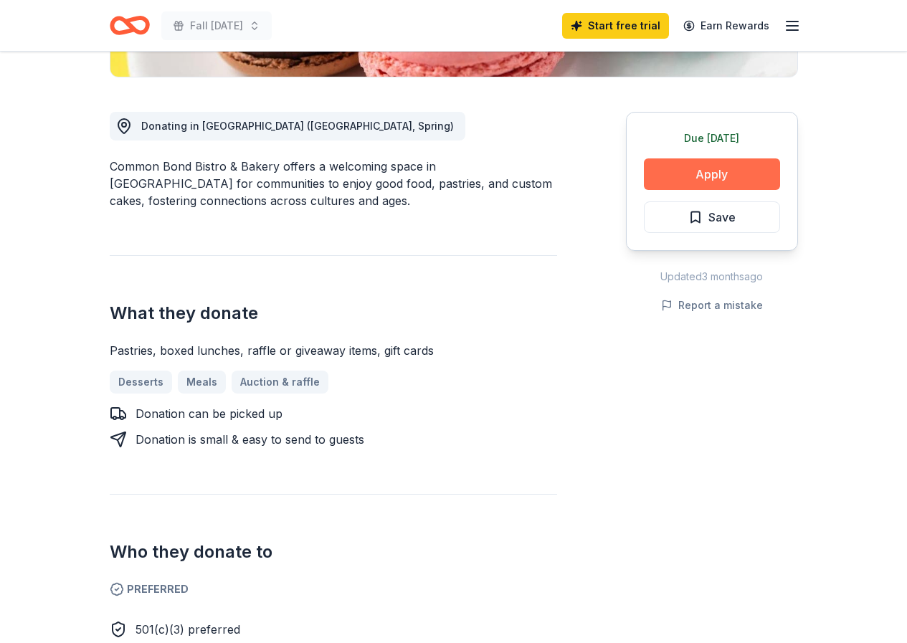
click at [696, 174] on button "Apply" at bounding box center [712, 174] width 136 height 32
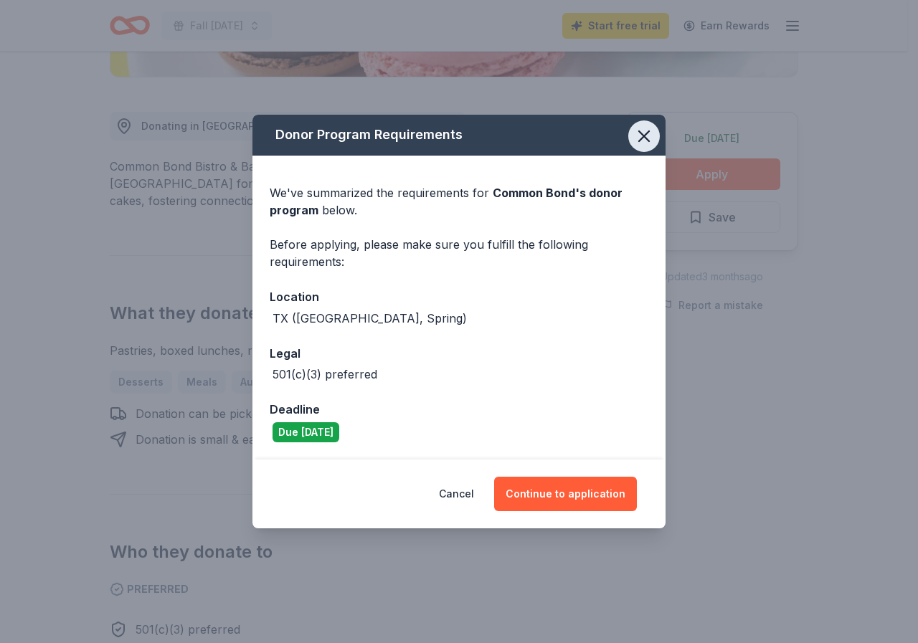
click at [644, 135] on icon "button" at bounding box center [644, 136] width 10 height 10
